Goal: Information Seeking & Learning: Find specific fact

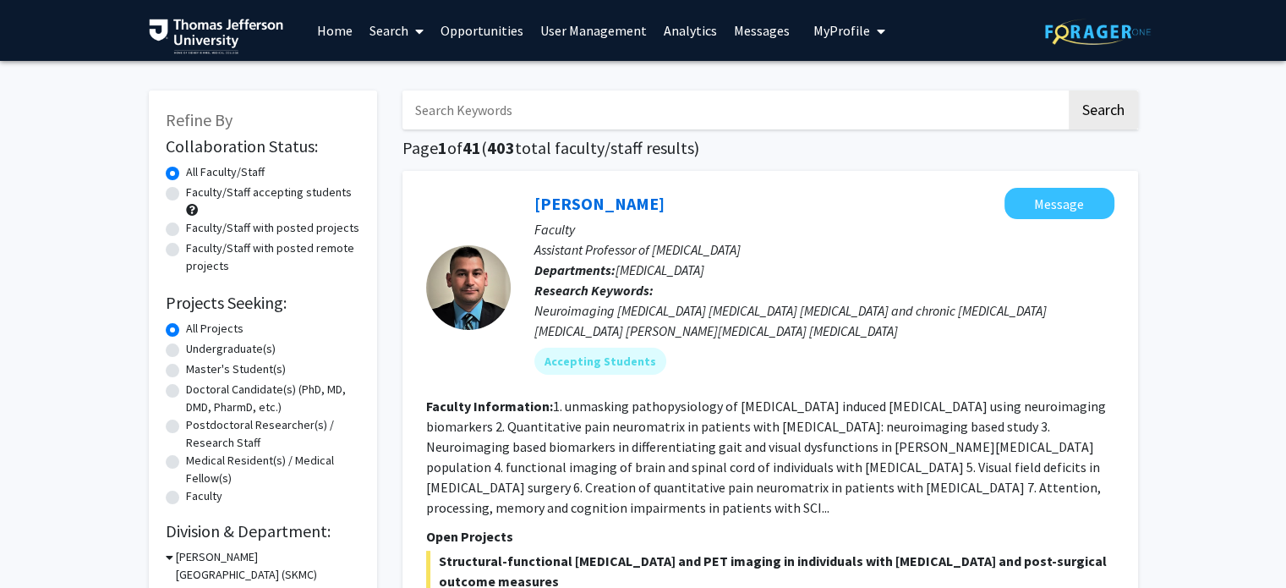
click at [565, 111] on input "Search Keywords" at bounding box center [735, 109] width 664 height 39
type input "[PERSON_NAME]"
click at [1069, 90] on button "Search" at bounding box center [1103, 109] width 69 height 39
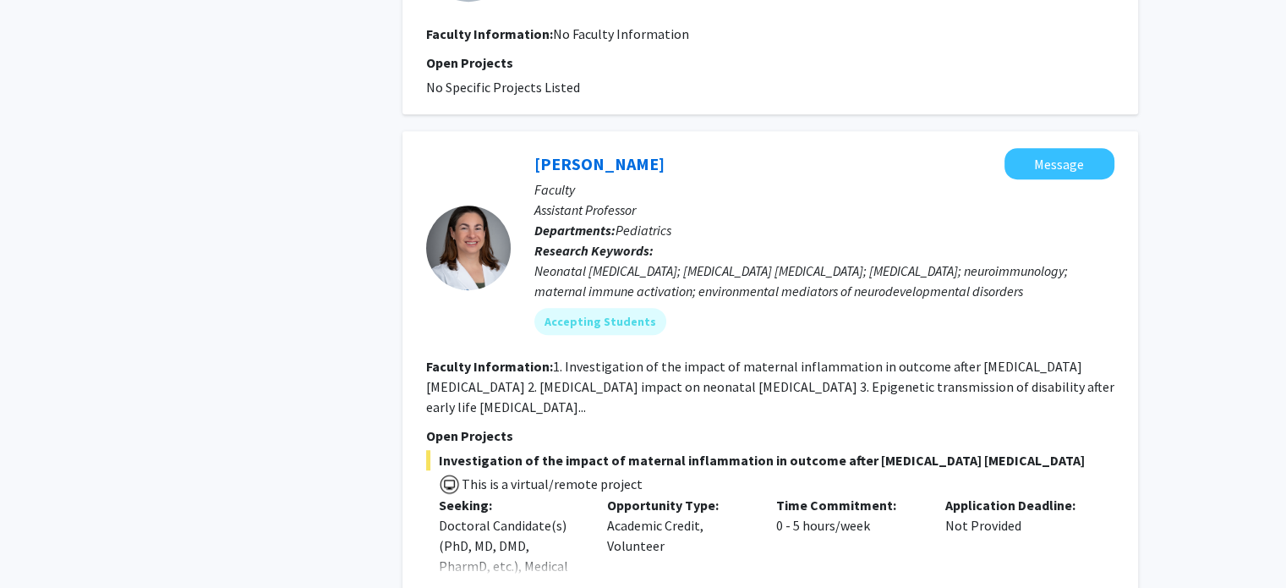
scroll to position [846, 0]
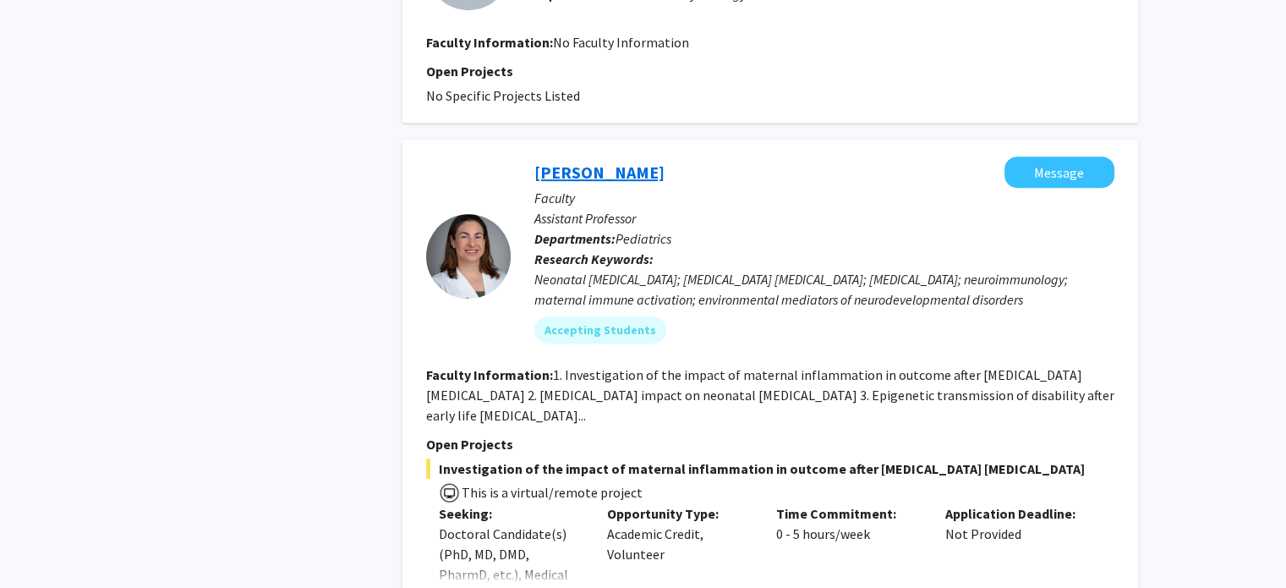
click at [655, 170] on link "[PERSON_NAME]" at bounding box center [600, 172] width 130 height 21
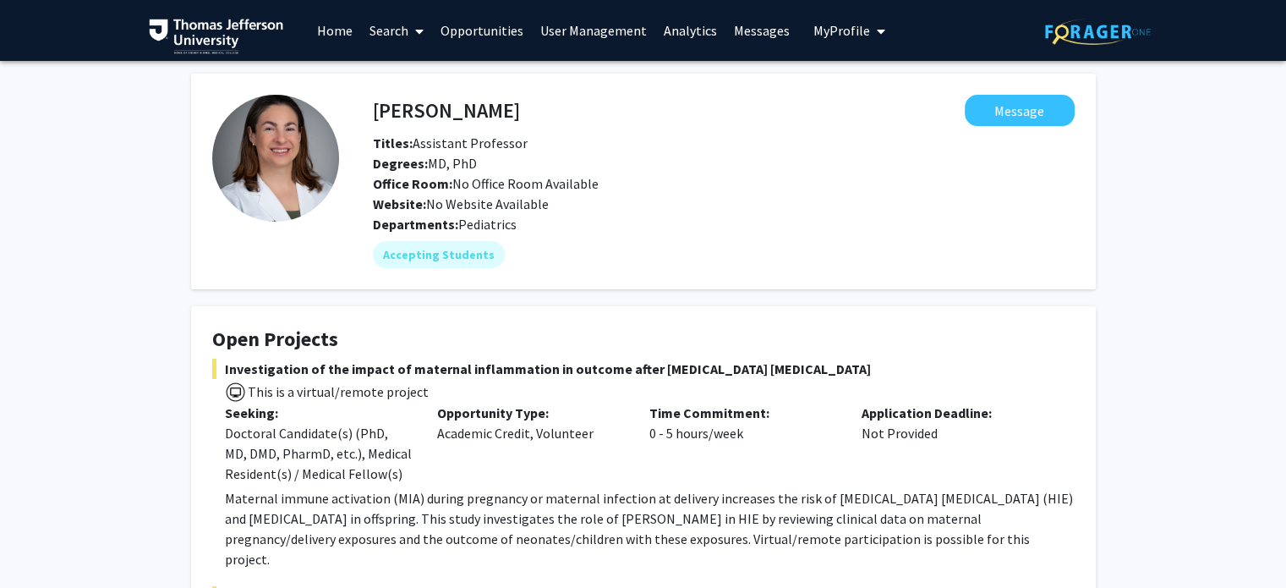
click at [381, 27] on link "Search" at bounding box center [396, 30] width 71 height 59
click at [418, 69] on span "Faculty/Staff" at bounding box center [423, 78] width 124 height 34
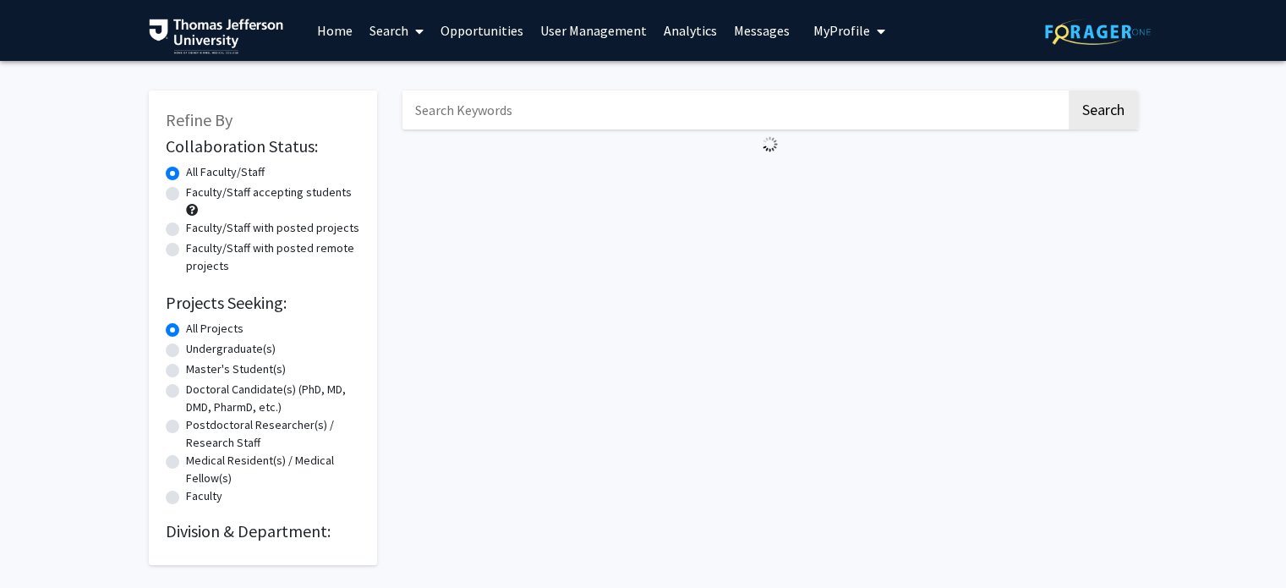
click at [470, 105] on input "Search Keywords" at bounding box center [735, 109] width 664 height 39
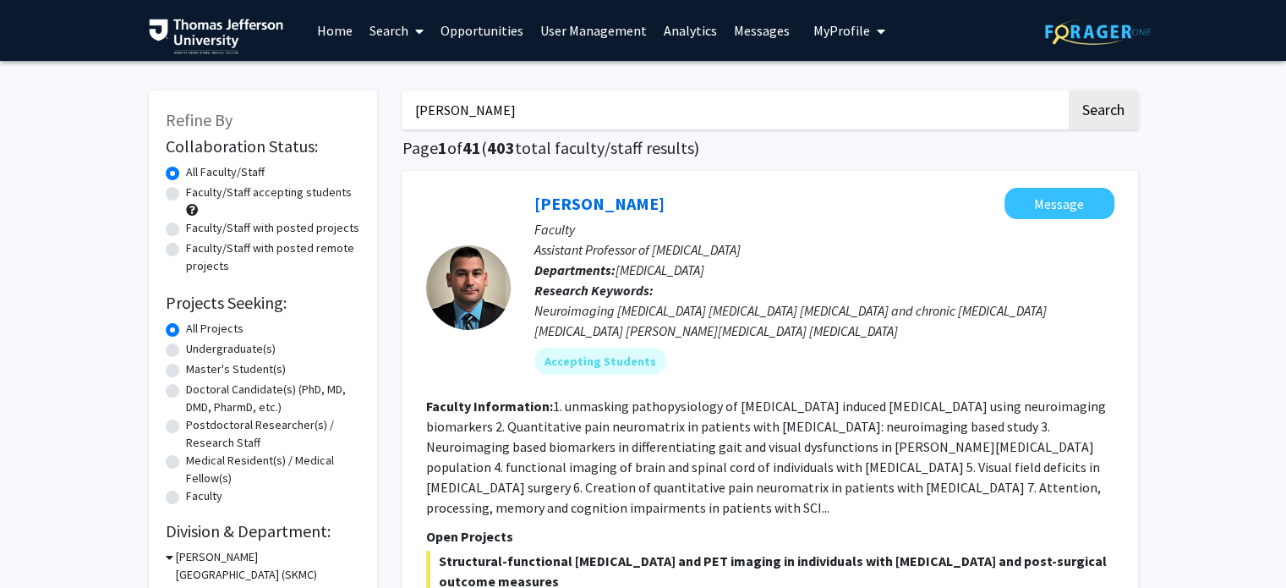
click at [1069, 90] on button "Search" at bounding box center [1103, 109] width 69 height 39
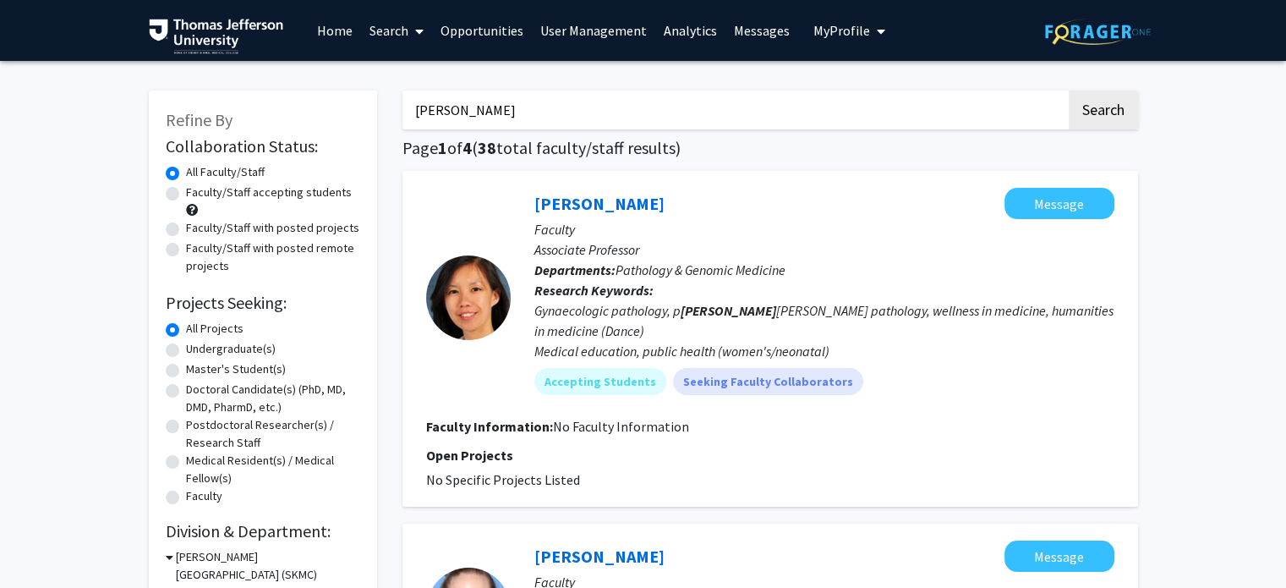
click at [438, 111] on input "[PERSON_NAME]" at bounding box center [735, 109] width 664 height 39
click at [1069, 90] on button "Search" at bounding box center [1103, 109] width 69 height 39
click at [429, 111] on input "[PERSON_NAME]" at bounding box center [735, 109] width 664 height 39
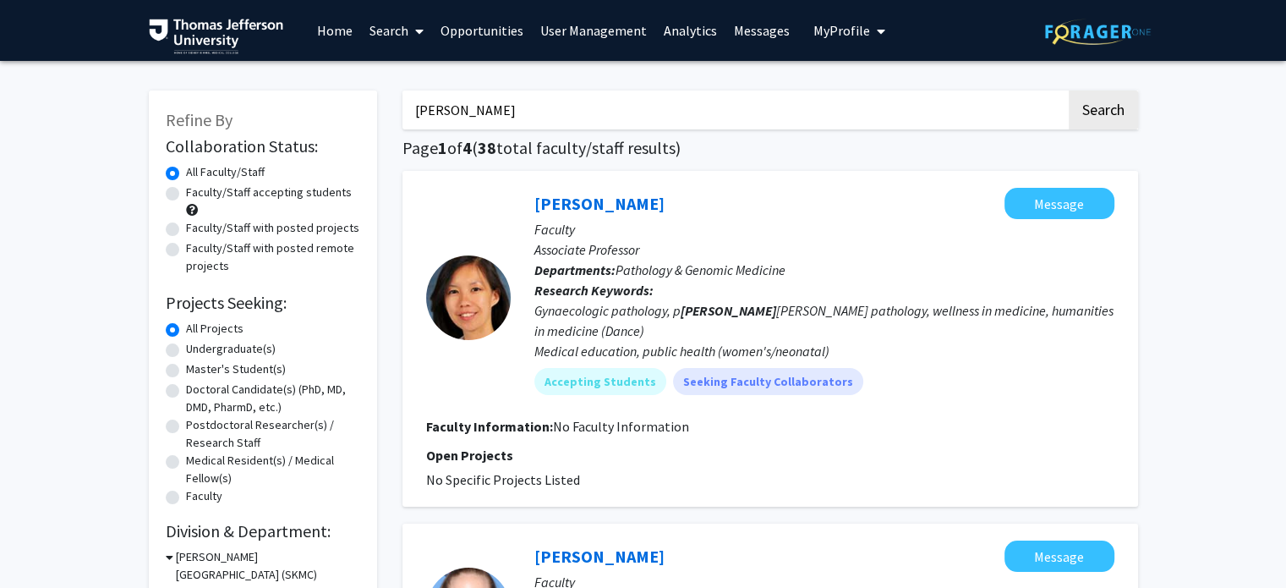
click at [429, 111] on input "[PERSON_NAME]" at bounding box center [735, 109] width 664 height 39
click at [1069, 90] on button "Search" at bounding box center [1103, 109] width 69 height 39
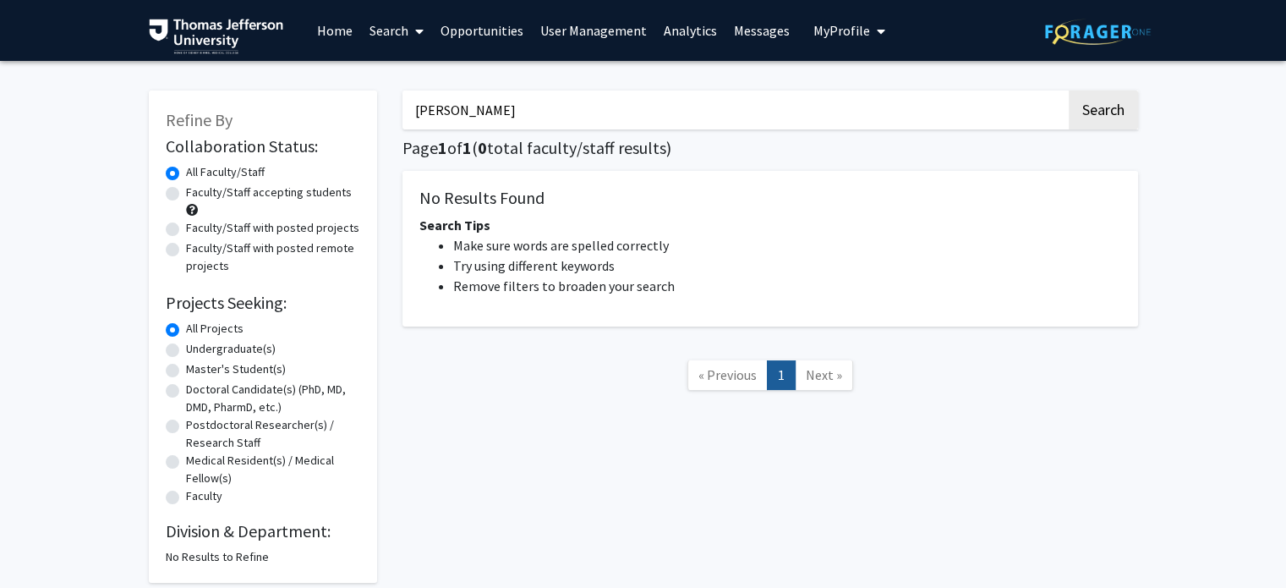
click at [644, 115] on input "[PERSON_NAME]" at bounding box center [735, 109] width 664 height 39
type input "fan [PERSON_NAME]"
click at [1069, 90] on button "Search" at bounding box center [1103, 109] width 69 height 39
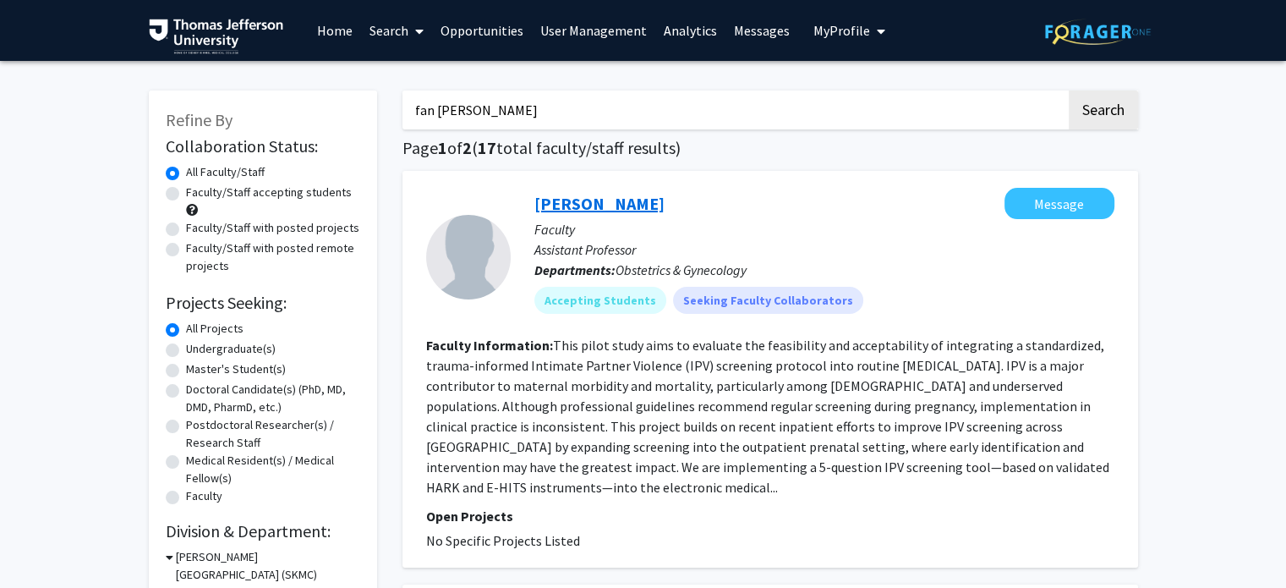
click at [548, 195] on link "[PERSON_NAME]" at bounding box center [600, 203] width 130 height 21
